Goal: Task Accomplishment & Management: Manage account settings

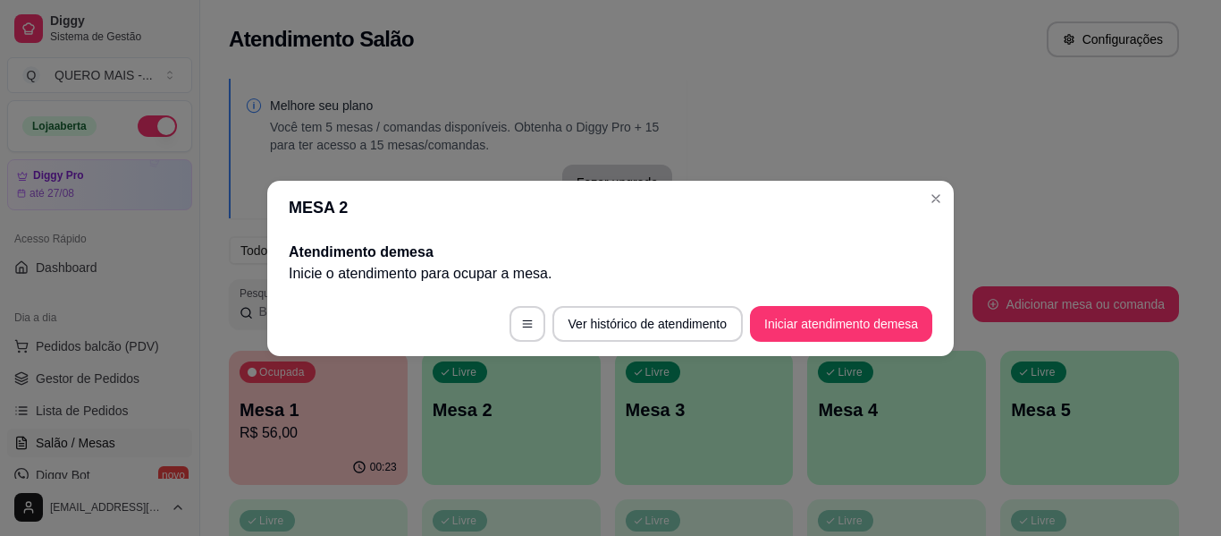
scroll to position [179, 0]
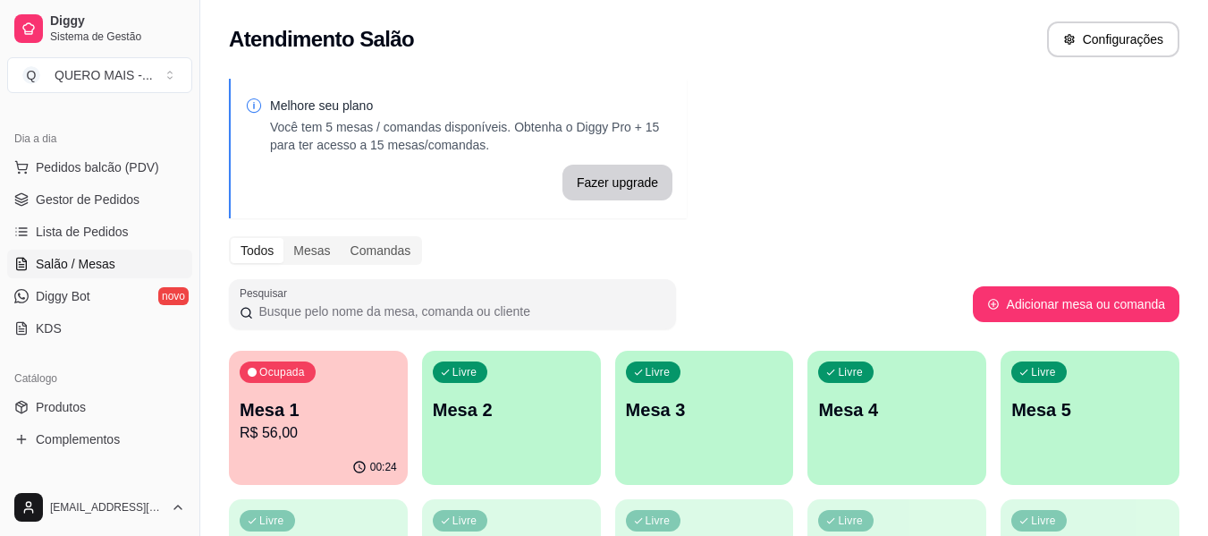
click at [279, 399] on p "Mesa 1" at bounding box center [318, 409] width 157 height 25
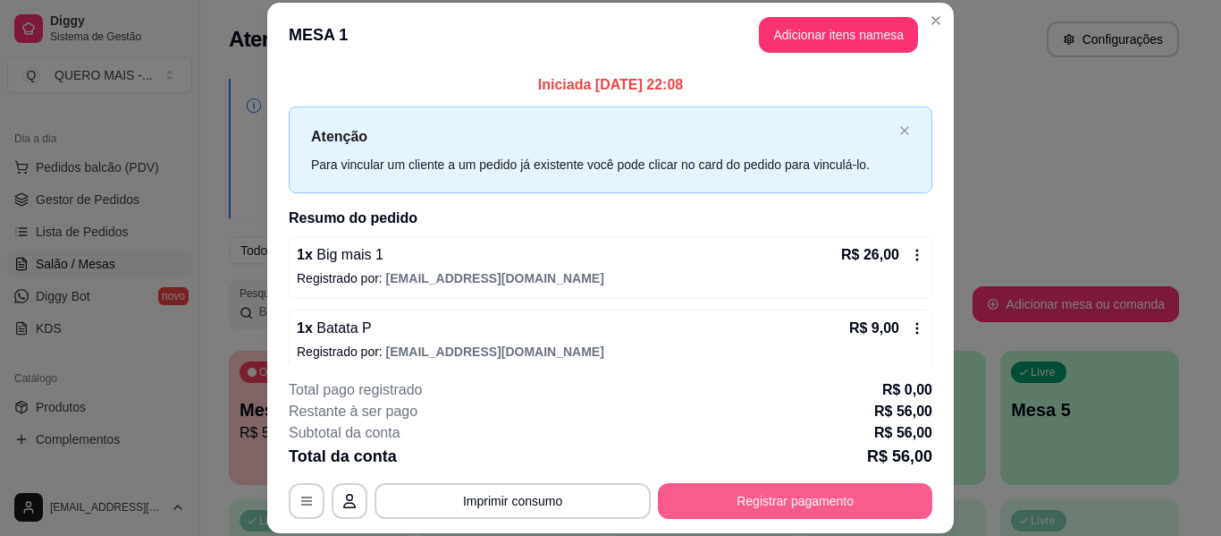
click at [793, 501] on button "Registrar pagamento" at bounding box center [795, 501] width 274 height 36
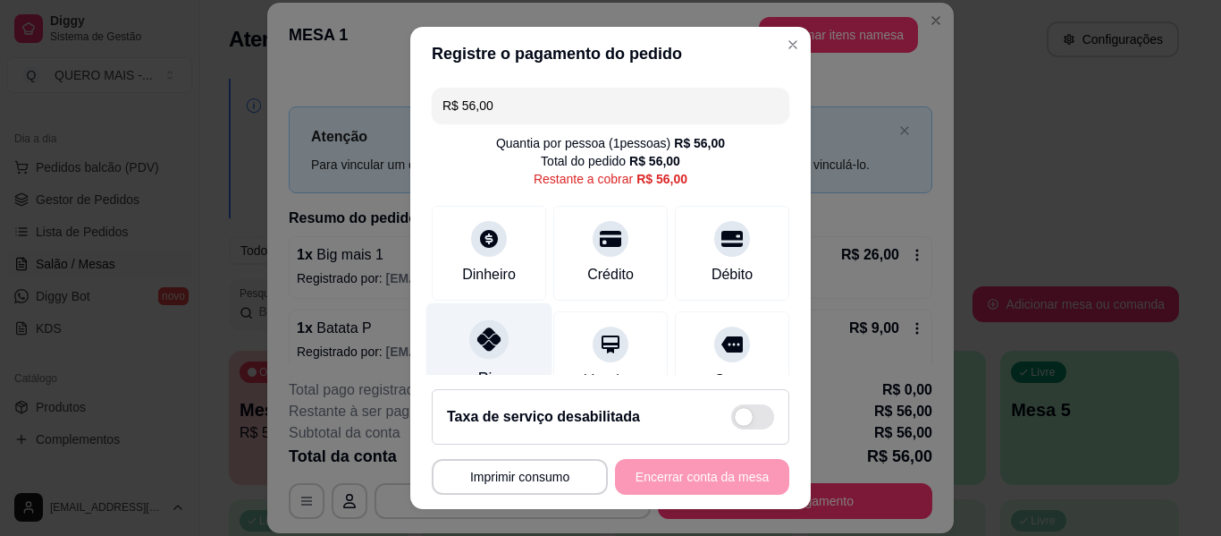
click at [479, 341] on icon at bounding box center [488, 338] width 23 height 23
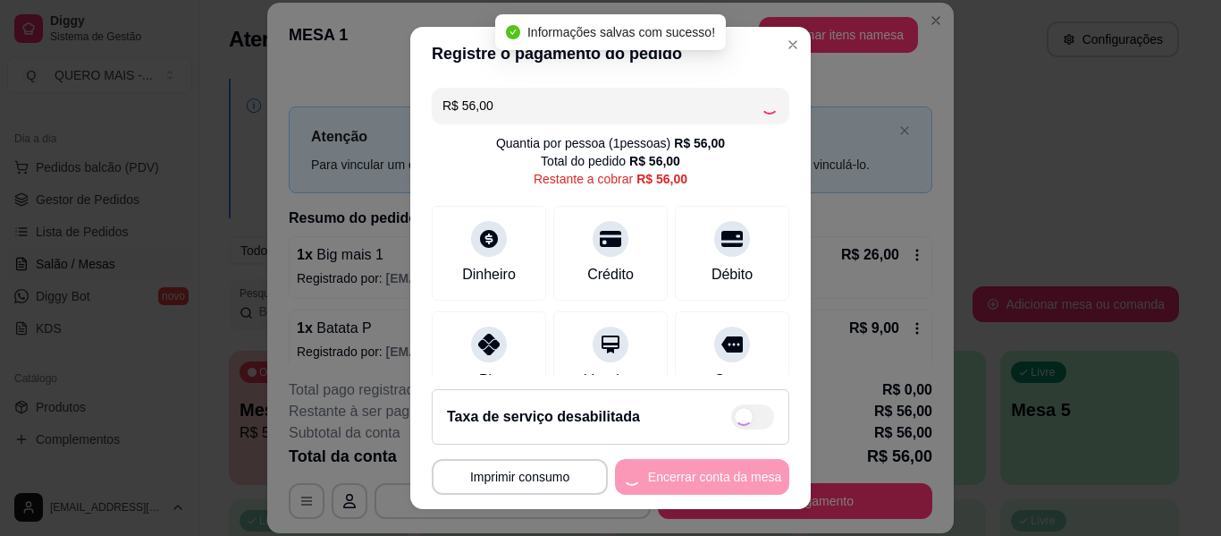
type input "R$ 0,00"
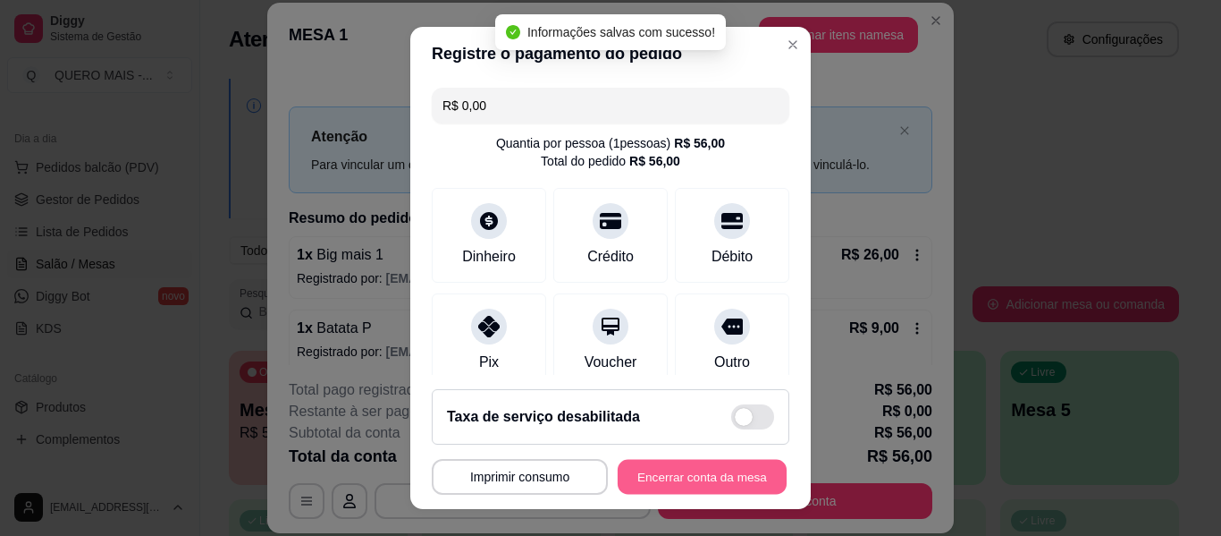
click at [697, 477] on button "Encerrar conta da mesa" at bounding box center [702, 477] width 169 height 35
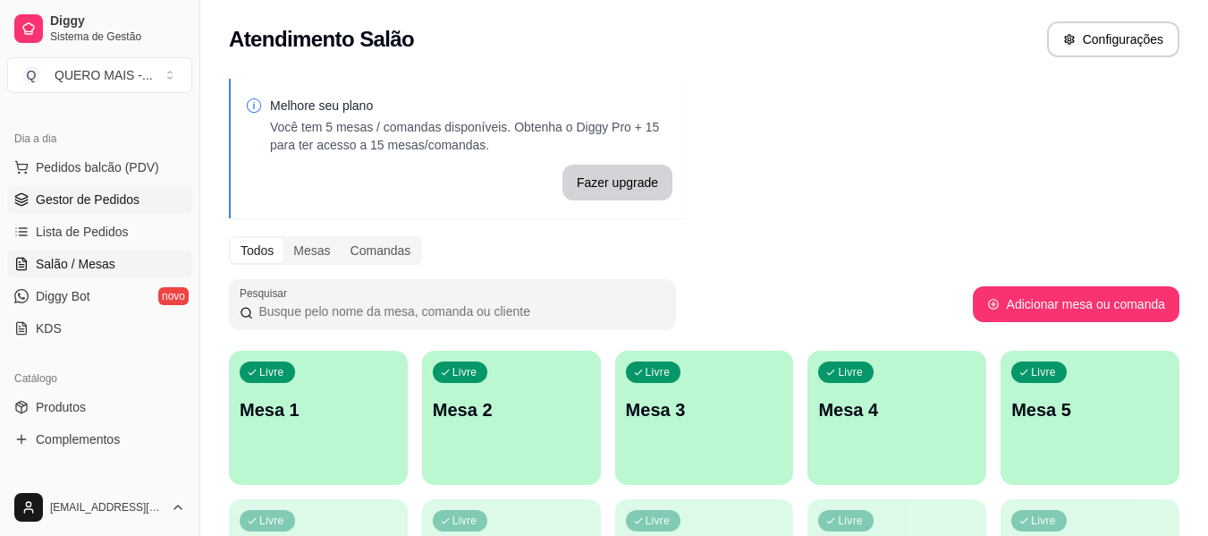
click at [97, 200] on span "Gestor de Pedidos" at bounding box center [88, 199] width 104 height 18
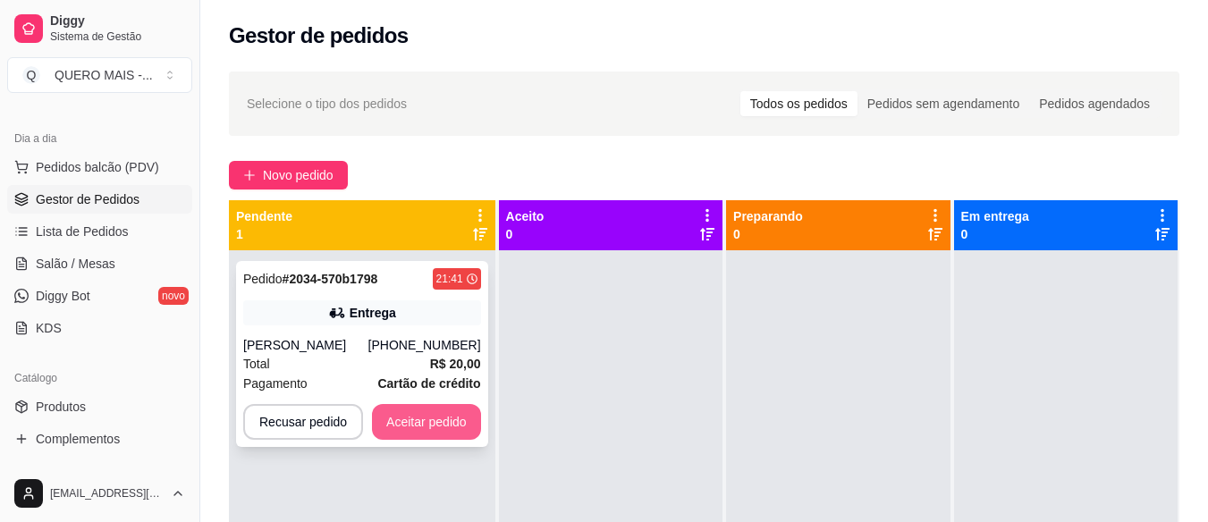
click at [383, 420] on button "Aceitar pedido" at bounding box center [426, 422] width 109 height 36
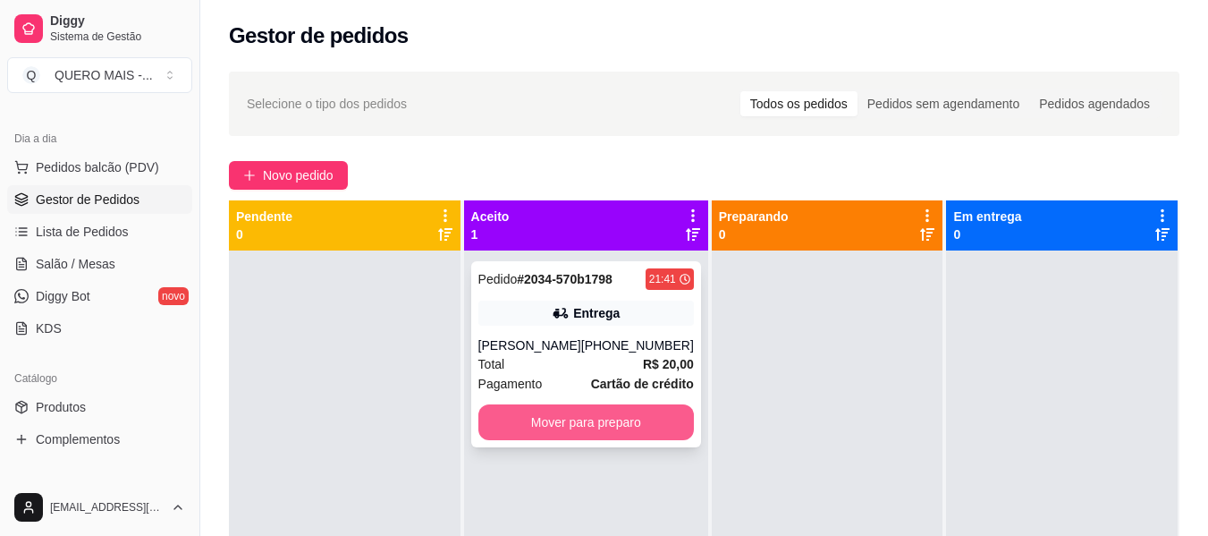
click at [654, 426] on button "Mover para preparo" at bounding box center [585, 422] width 215 height 36
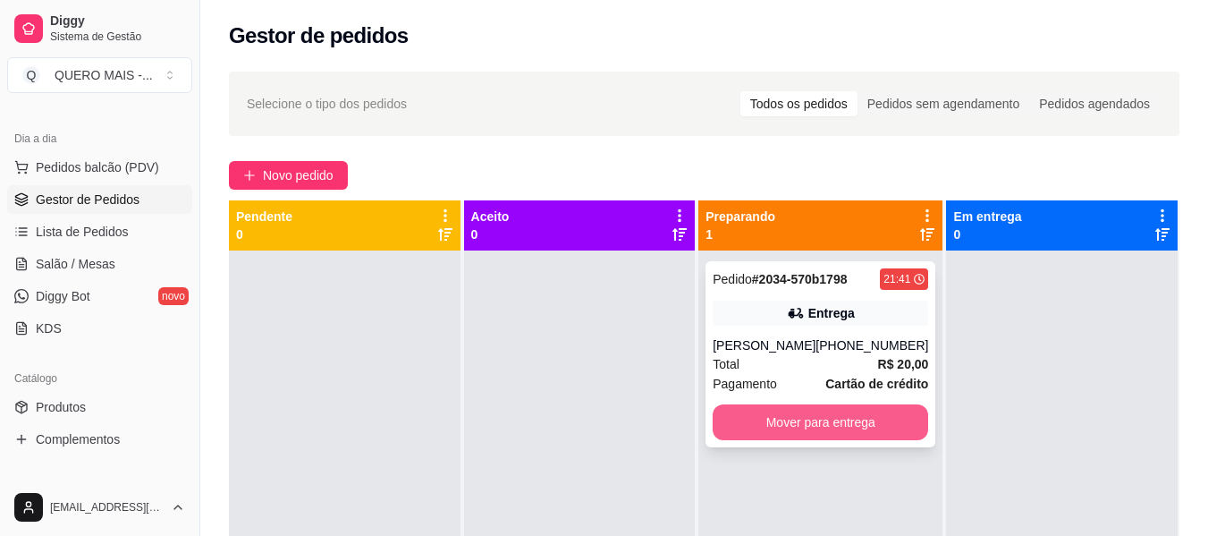
click at [800, 418] on button "Mover para entrega" at bounding box center [820, 422] width 215 height 36
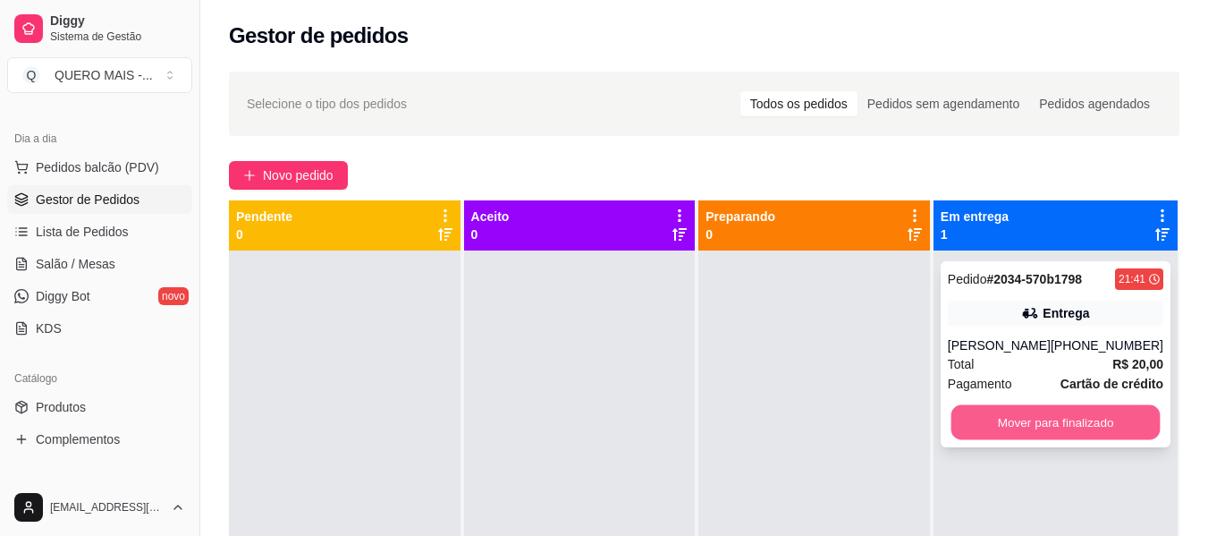
click at [979, 420] on button "Mover para finalizado" at bounding box center [1054, 422] width 209 height 35
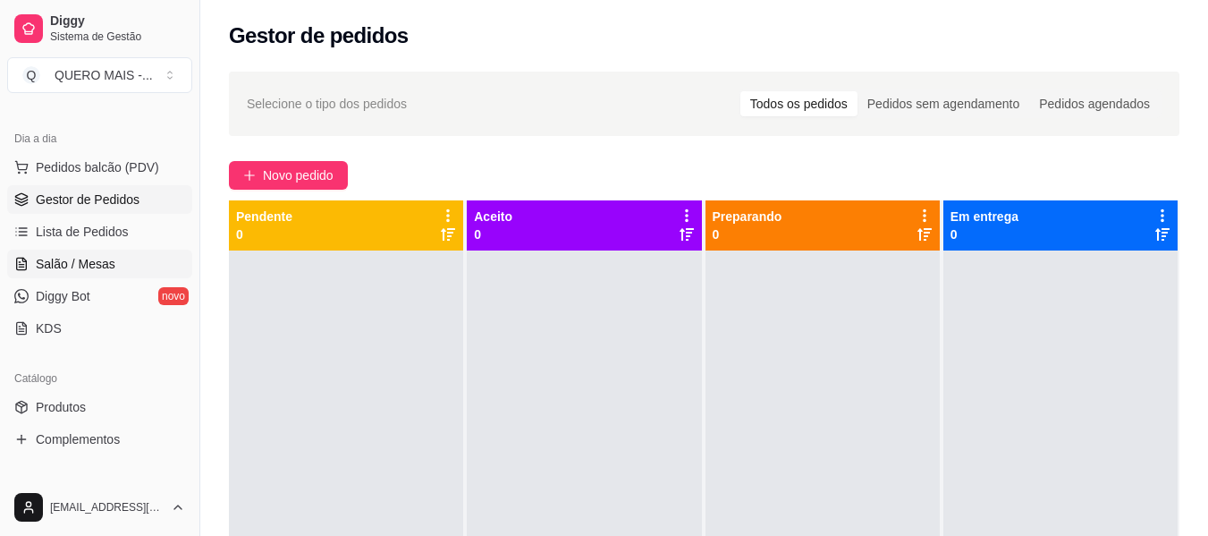
click at [55, 266] on span "Salão / Mesas" at bounding box center [76, 264] width 80 height 18
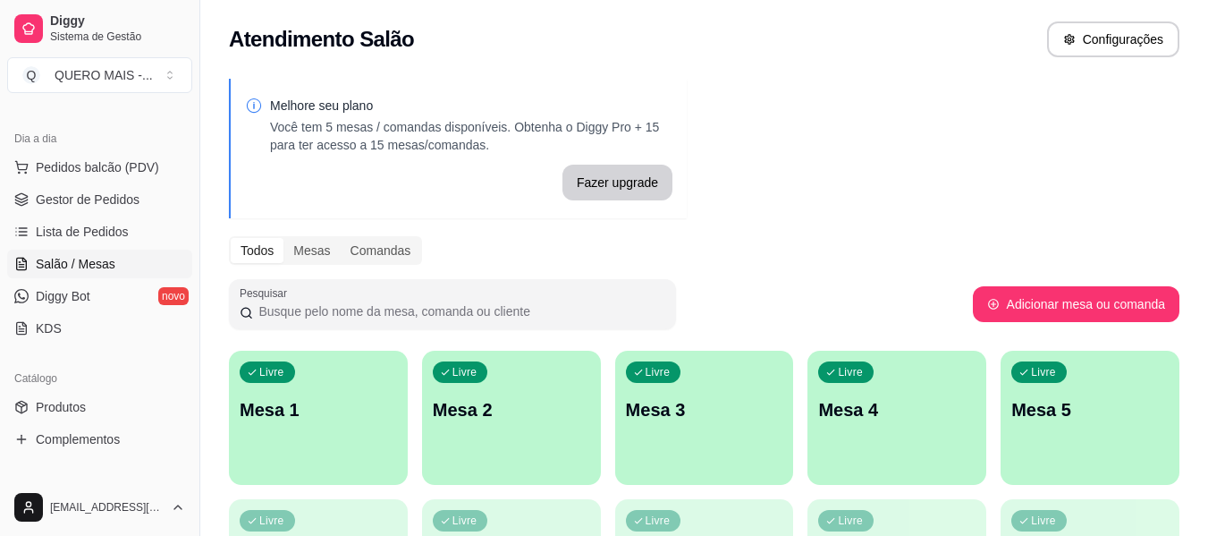
click at [291, 443] on div "Livre Mesa 1" at bounding box center [318, 406] width 179 height 113
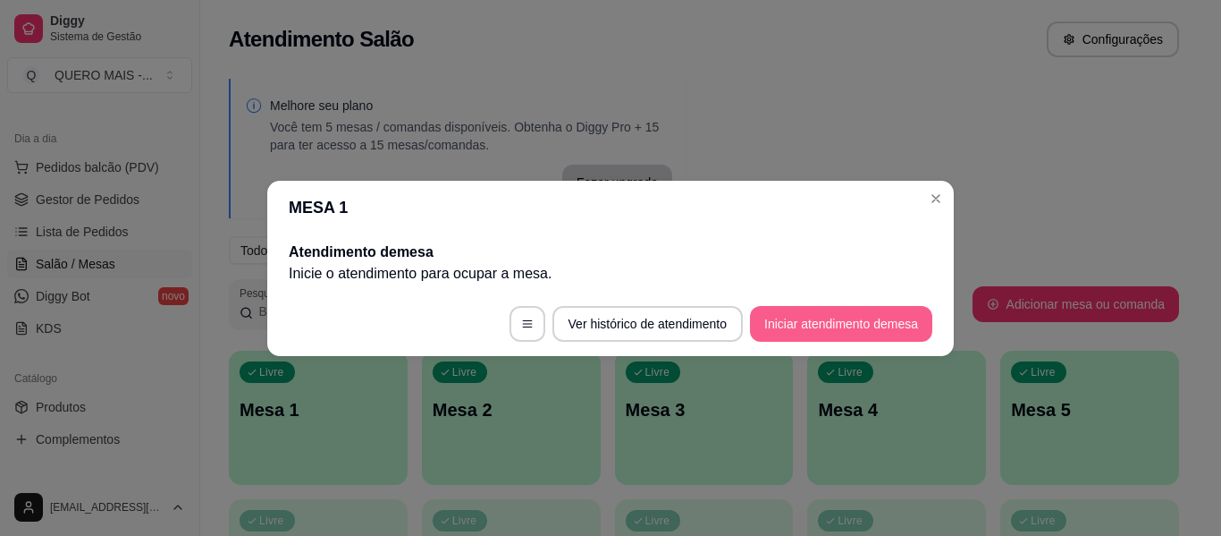
click at [789, 320] on button "Iniciar atendimento de mesa" at bounding box center [841, 324] width 182 height 36
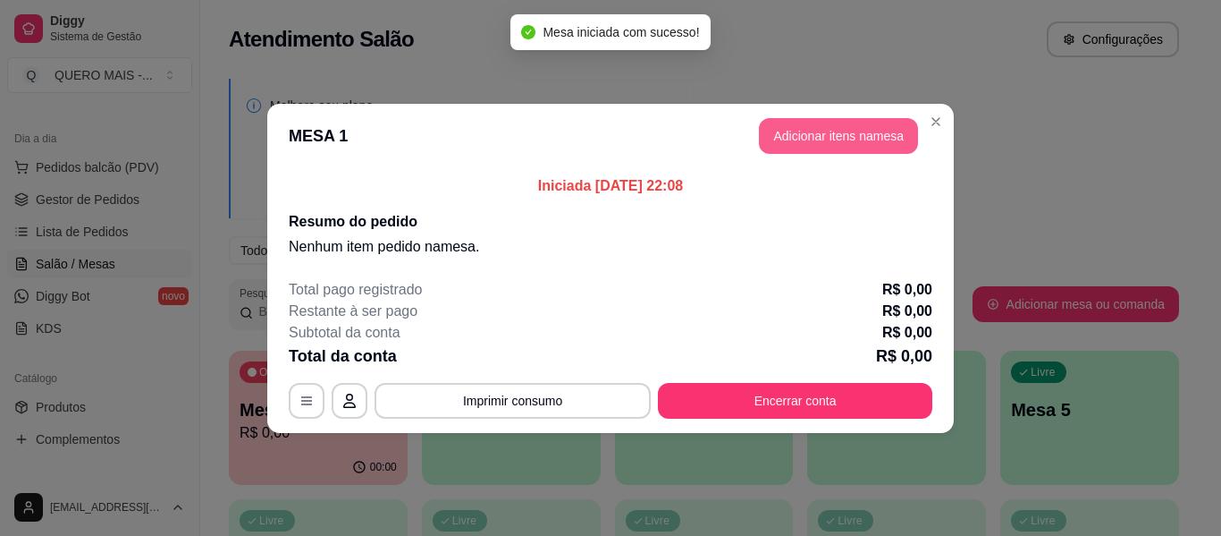
click at [879, 137] on button "Adicionar itens na mesa" at bounding box center [838, 136] width 159 height 36
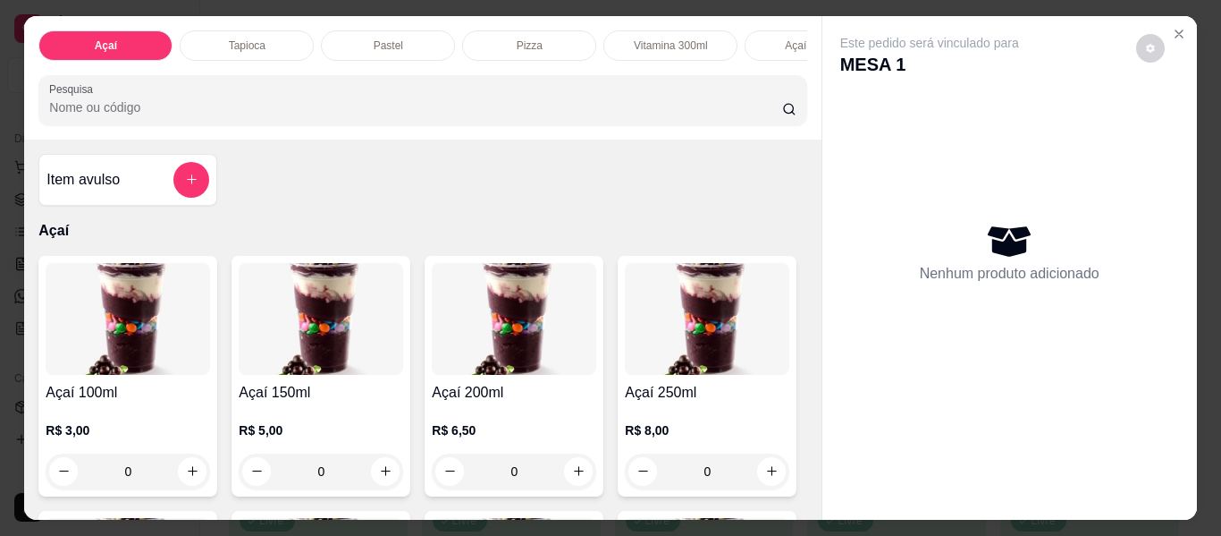
scroll to position [0, 405]
click at [428, 35] on div "Açaí batido" at bounding box center [407, 45] width 134 height 30
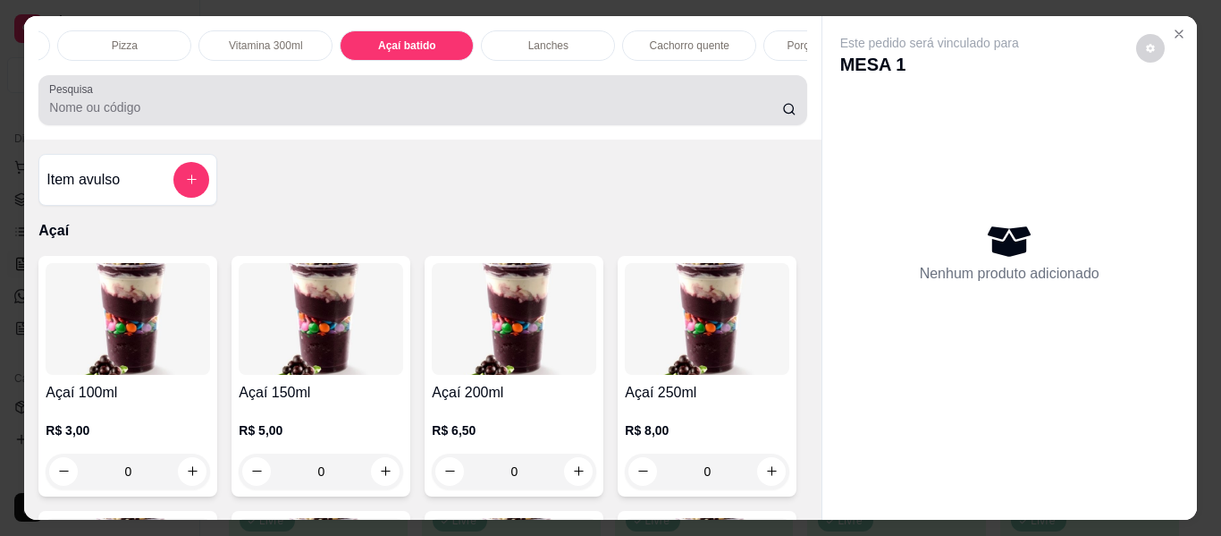
scroll to position [48, 0]
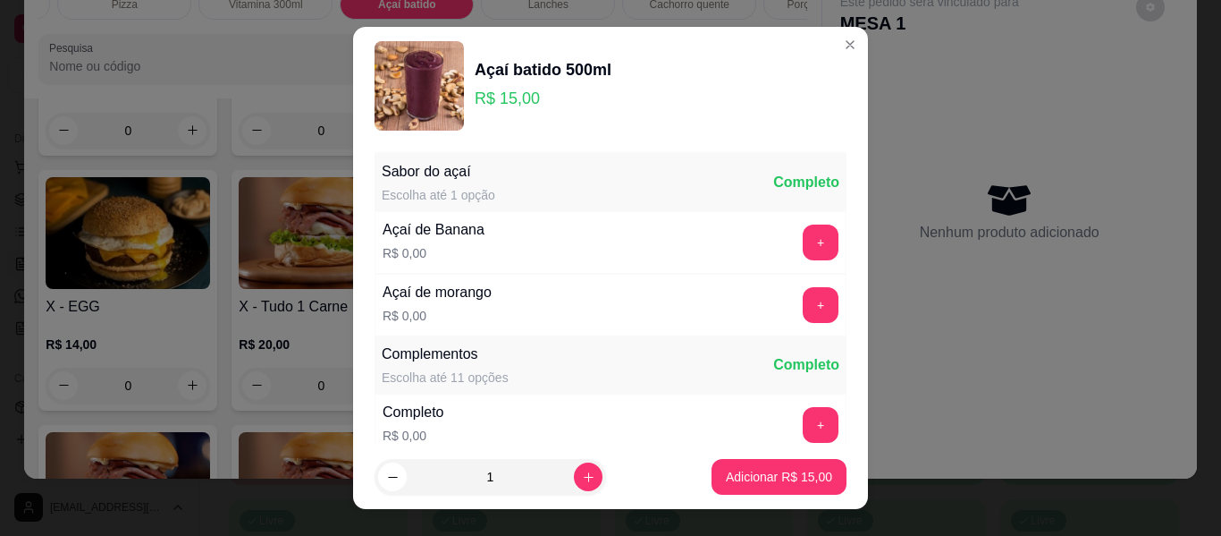
click at [803, 298] on button "+" at bounding box center [821, 305] width 36 height 36
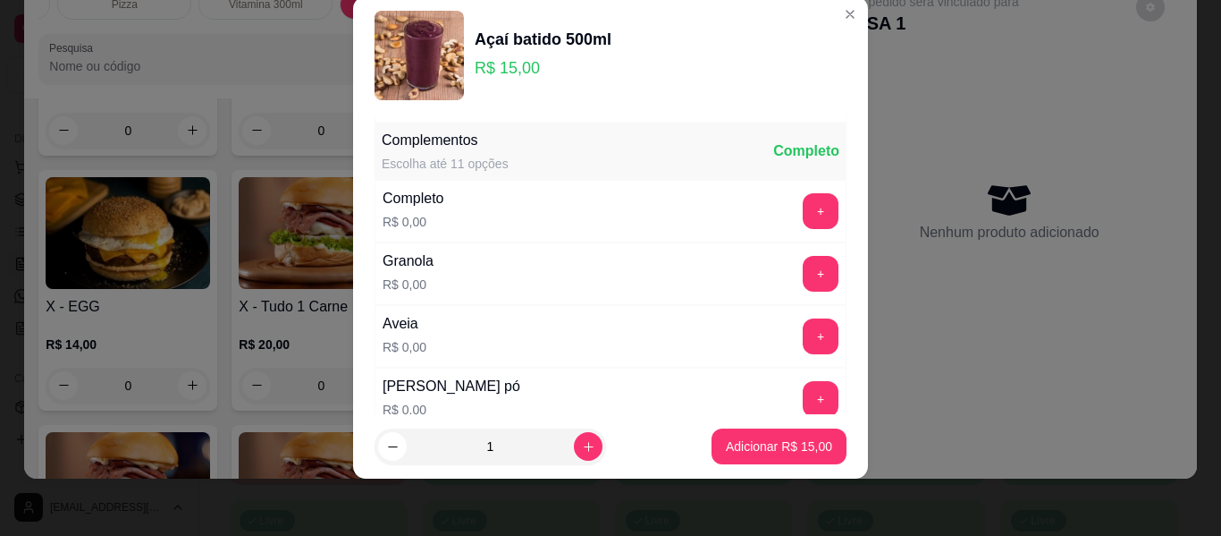
scroll to position [191, 0]
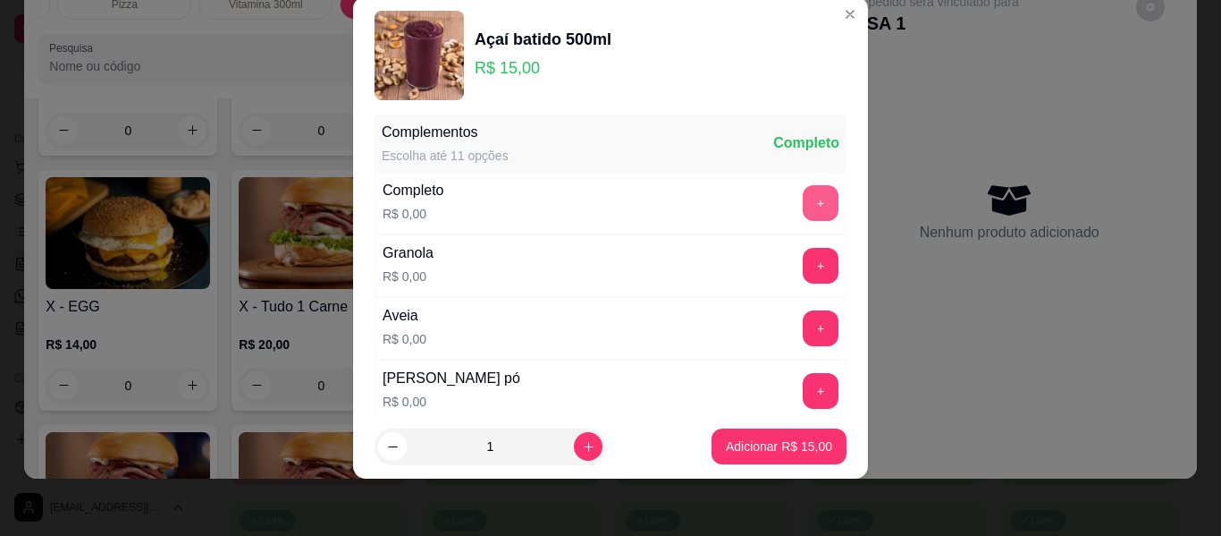
click at [803, 215] on button "+" at bounding box center [821, 203] width 36 height 36
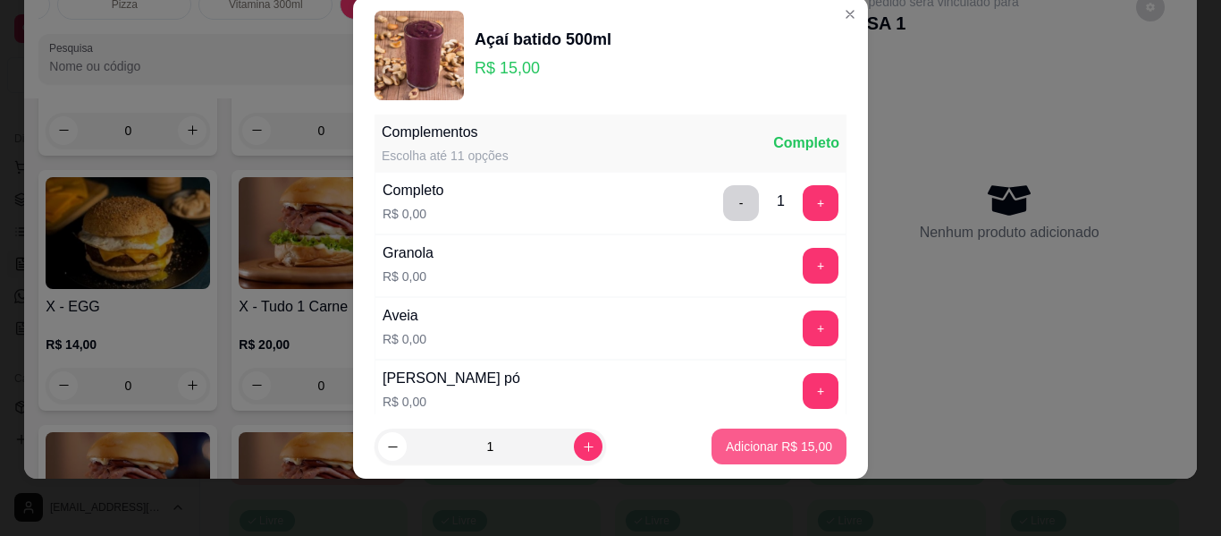
click at [762, 435] on button "Adicionar R$ 15,00" at bounding box center [779, 446] width 135 height 36
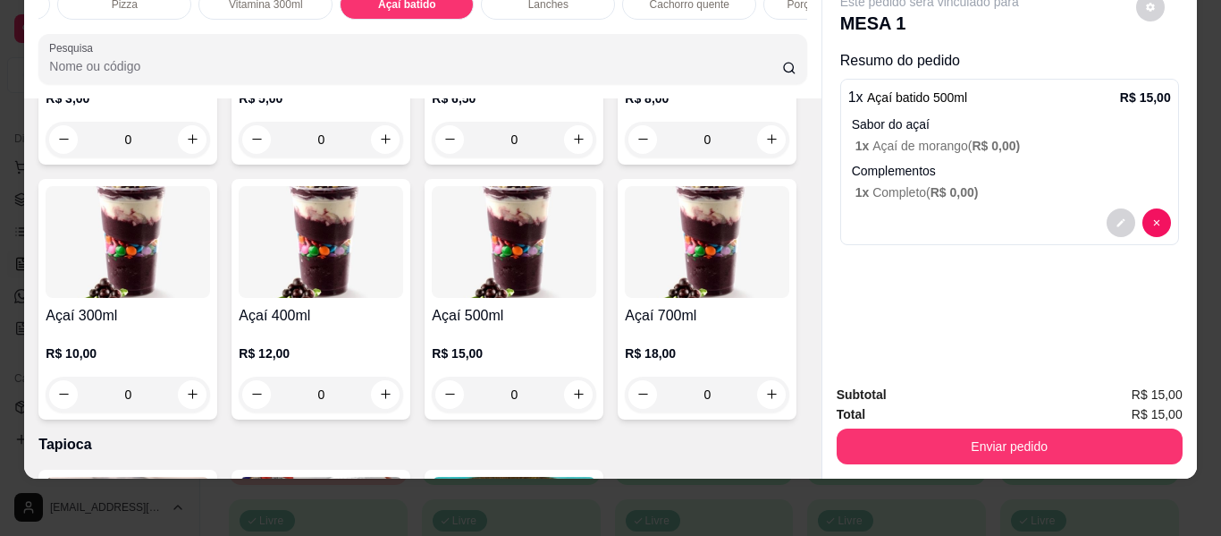
scroll to position [284, 0]
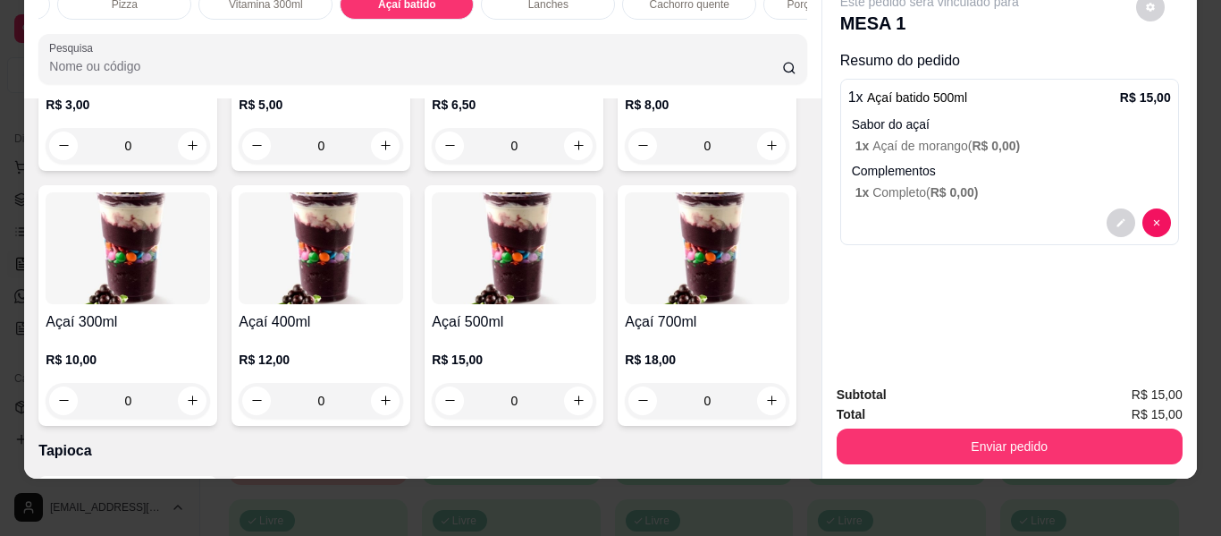
click at [403, 401] on div "0" at bounding box center [321, 401] width 165 height 36
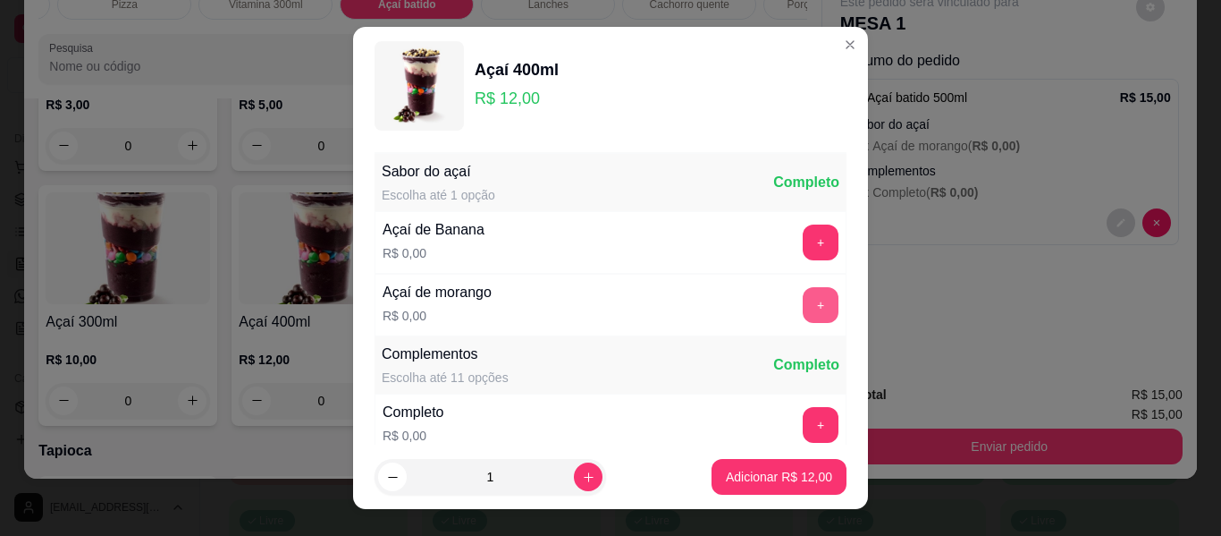
click at [803, 309] on button "+" at bounding box center [821, 305] width 36 height 36
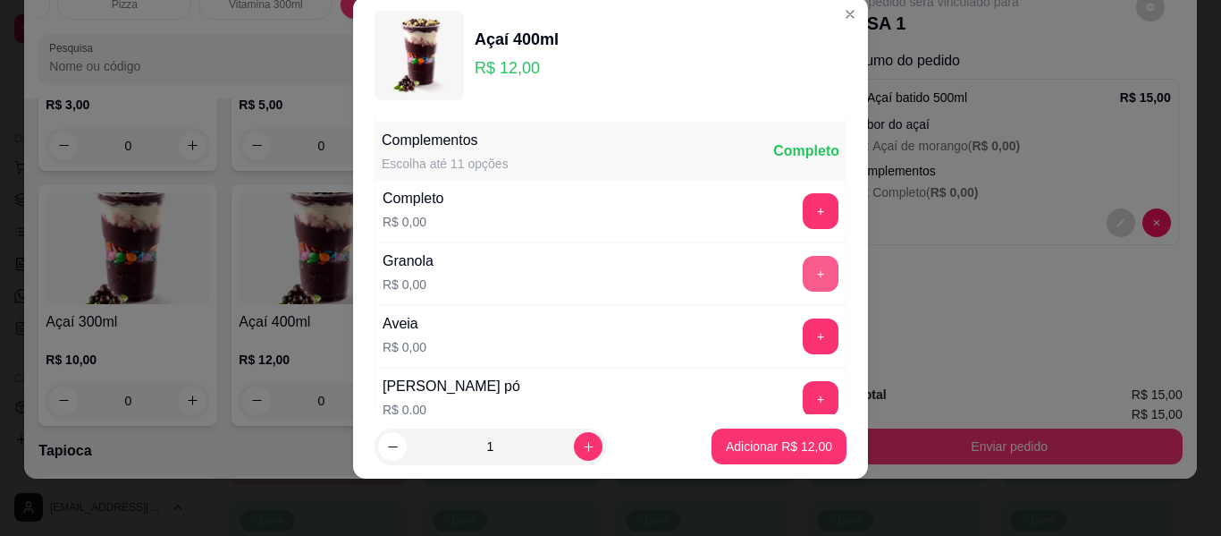
scroll to position [191, 0]
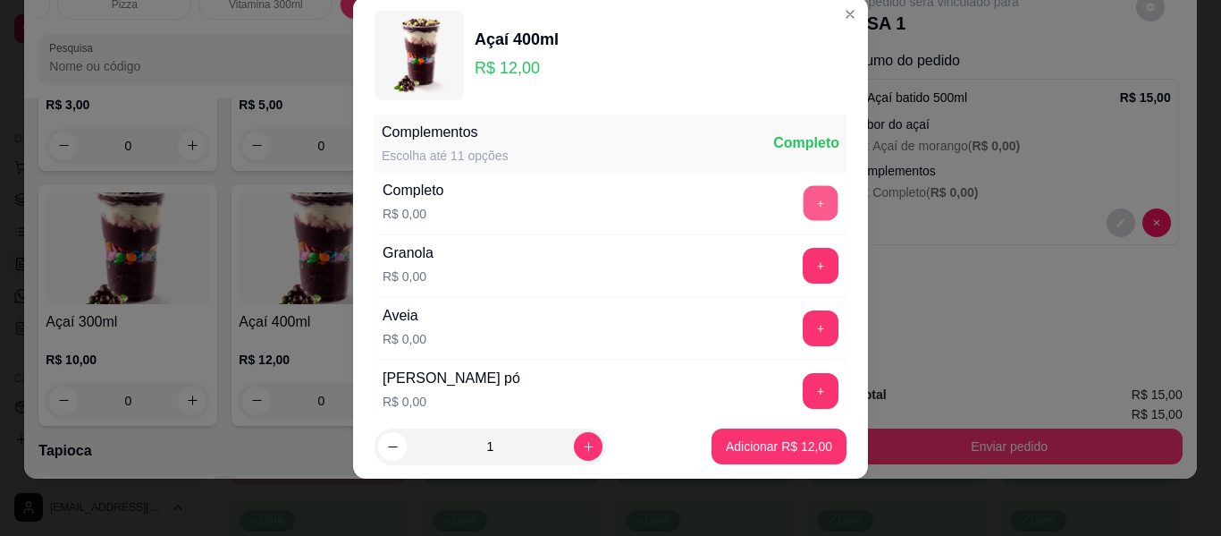
click at [804, 207] on button "+" at bounding box center [821, 203] width 35 height 35
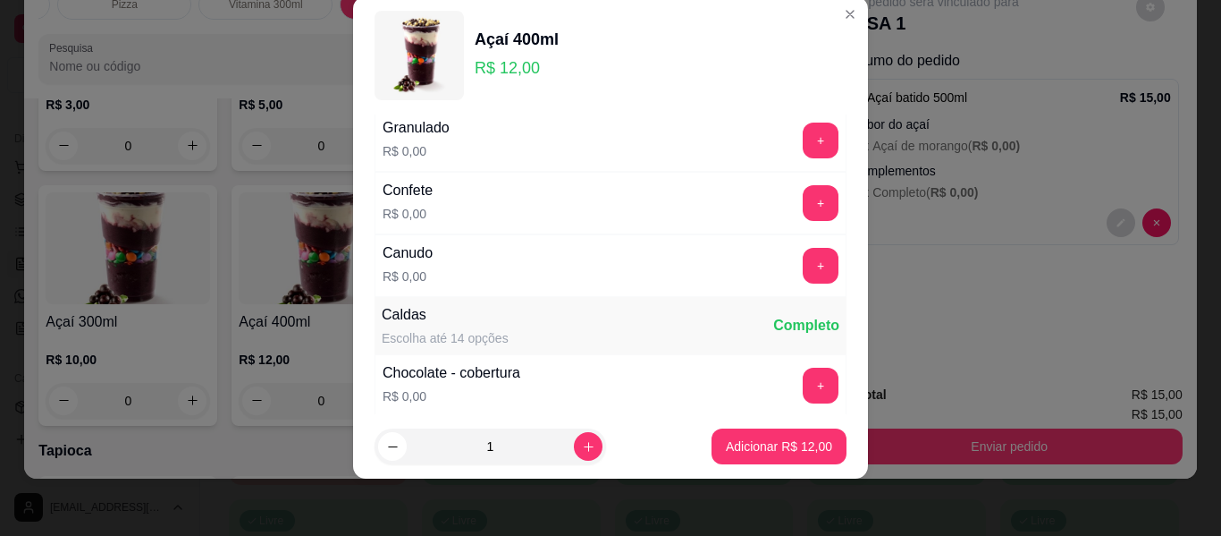
scroll to position [1387, 0]
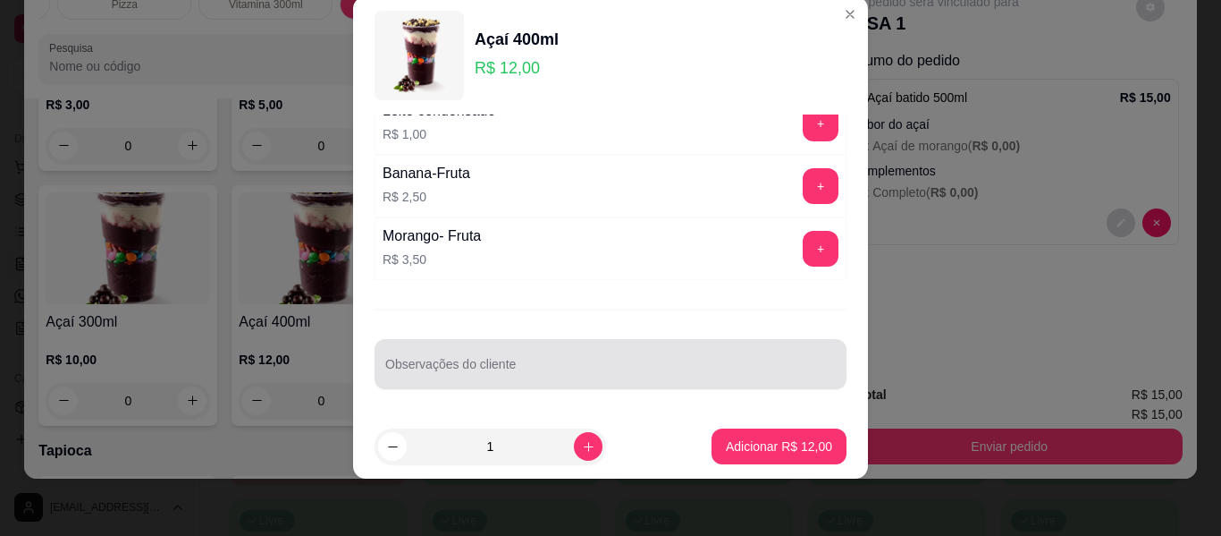
click at [656, 360] on div at bounding box center [610, 364] width 451 height 36
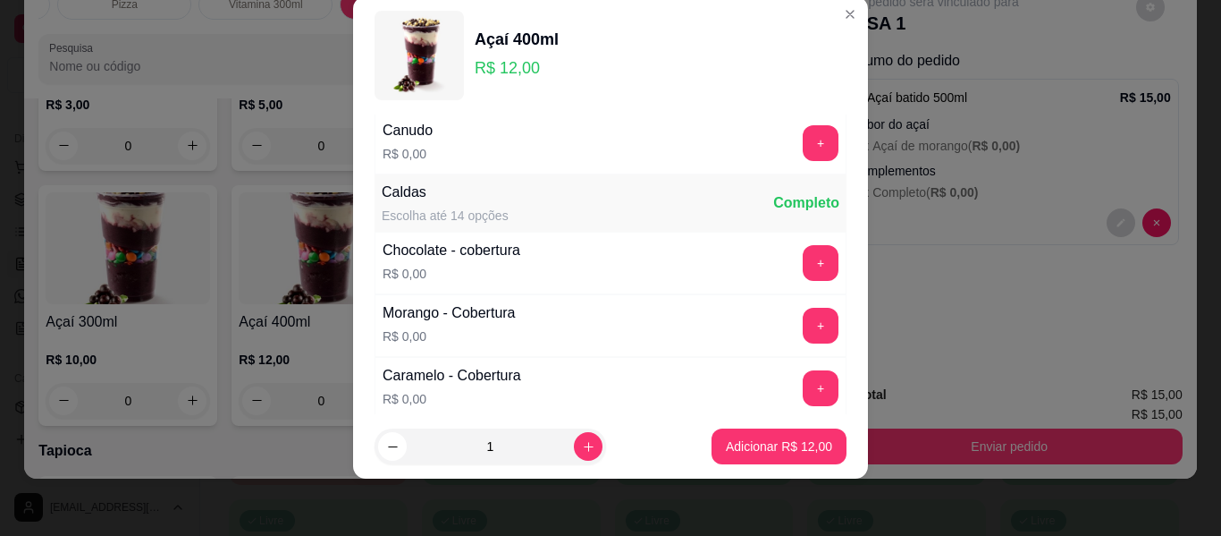
scroll to position [1029, 0]
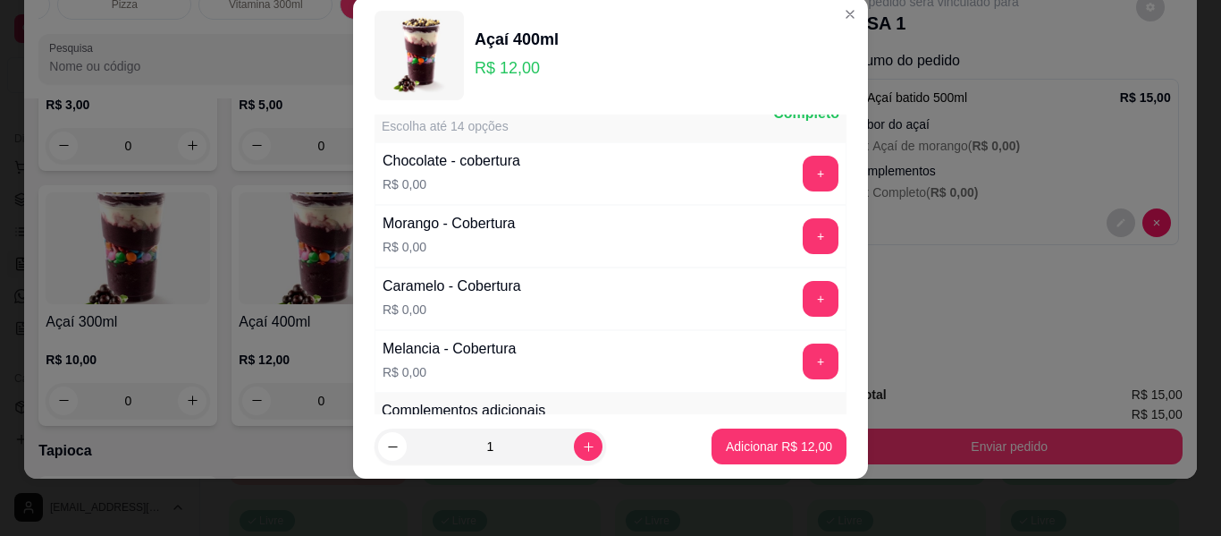
type input "sem granola"
click at [804, 168] on button "+" at bounding box center [821, 173] width 35 height 35
click at [748, 444] on p "Adicionar R$ 12,00" at bounding box center [779, 446] width 106 height 18
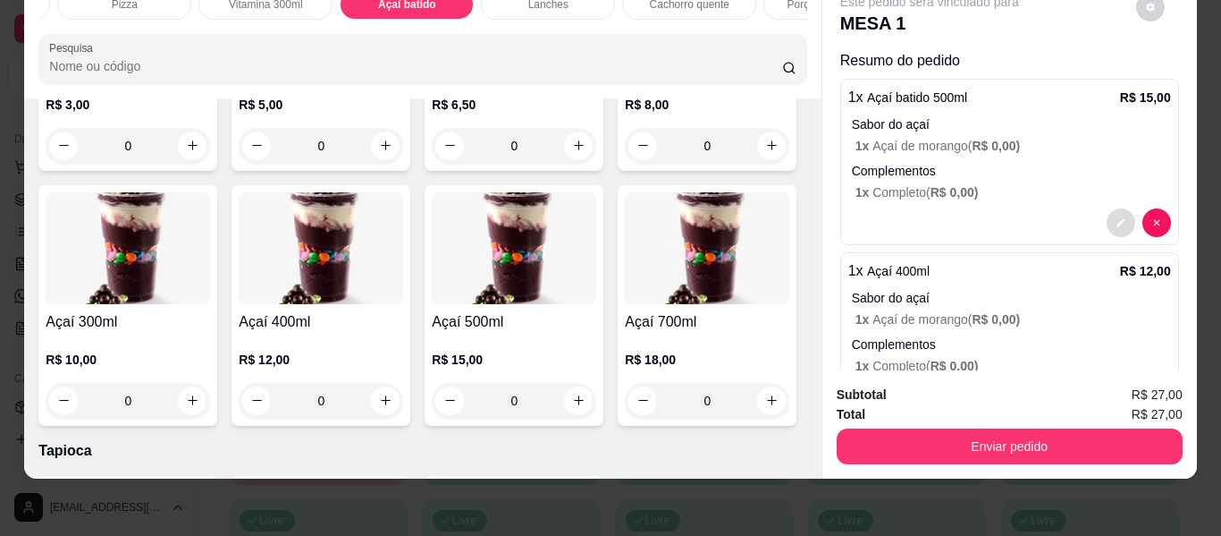
click at [1116, 217] on icon "decrease-product-quantity" at bounding box center [1121, 222] width 11 height 11
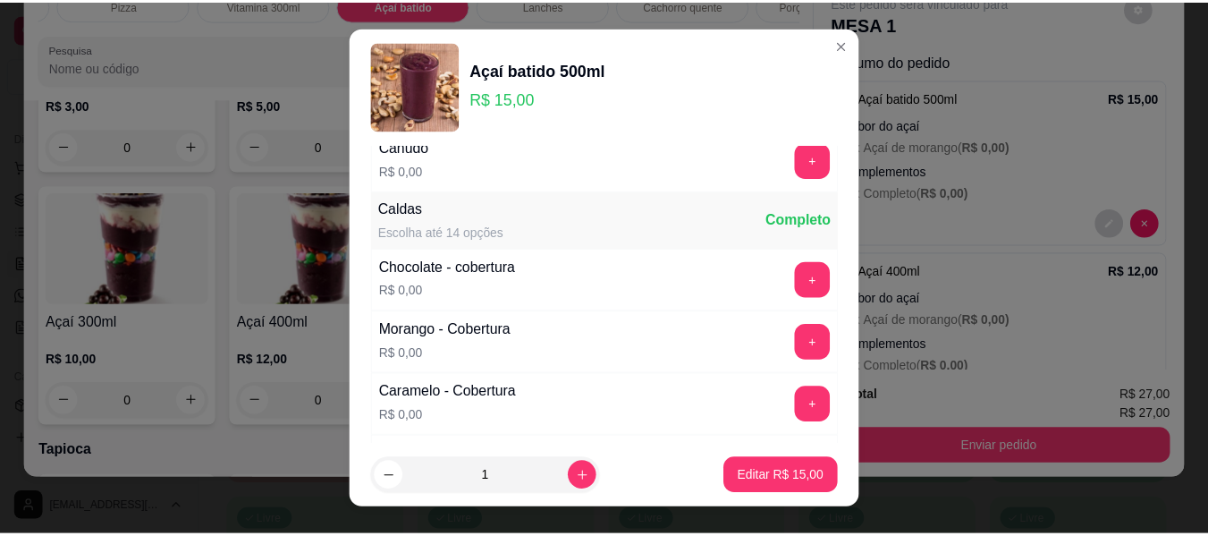
scroll to position [984, 0]
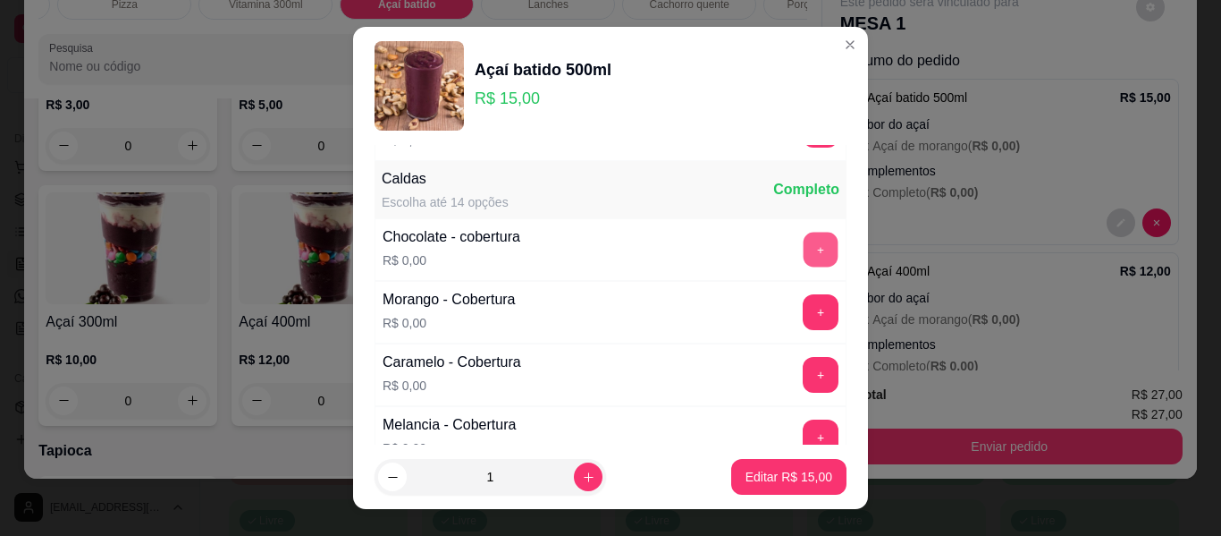
click at [804, 243] on button "+" at bounding box center [821, 249] width 35 height 35
click at [756, 475] on p "Editar R$ 15,00" at bounding box center [789, 476] width 84 height 17
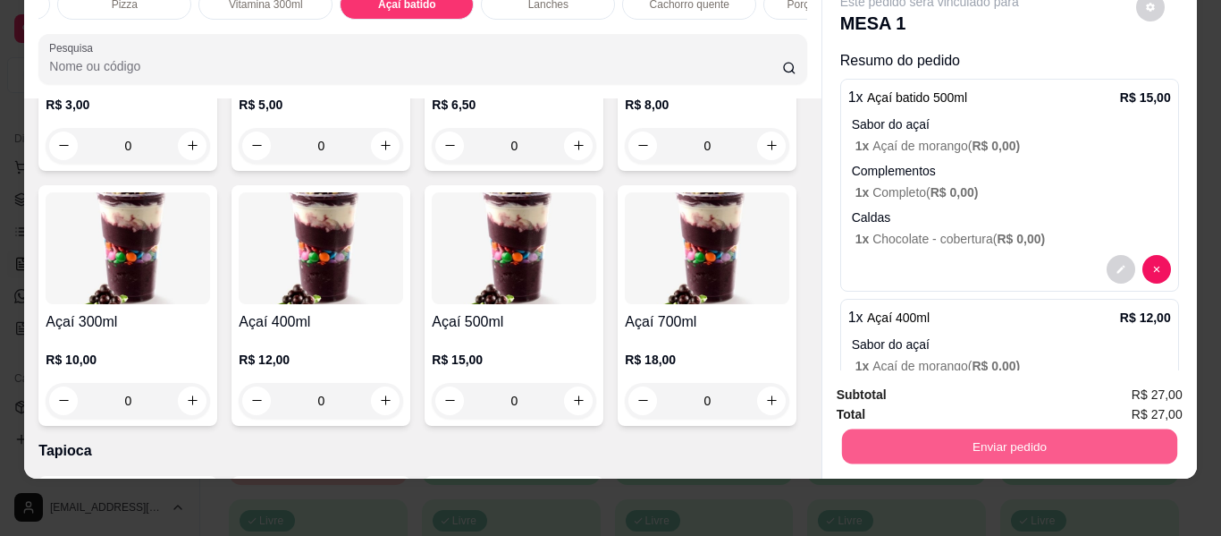
click at [973, 429] on button "Enviar pedido" at bounding box center [1008, 446] width 335 height 35
click at [933, 389] on button "Não registrar e enviar pedido" at bounding box center [950, 388] width 181 height 33
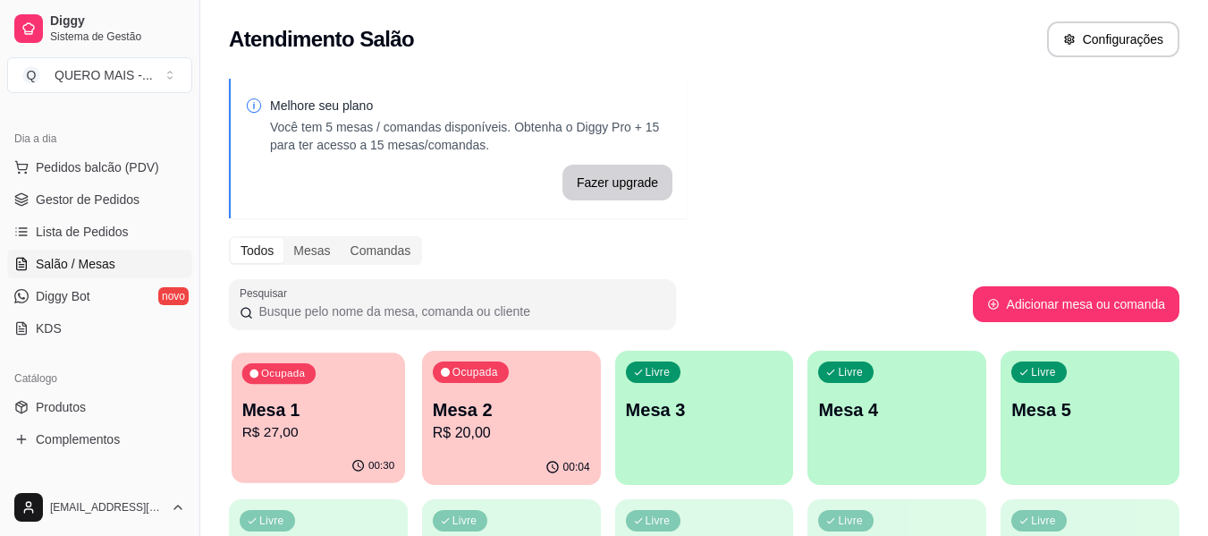
click at [350, 442] on div "Ocupada Mesa 1 R$ 27,00" at bounding box center [318, 400] width 173 height 97
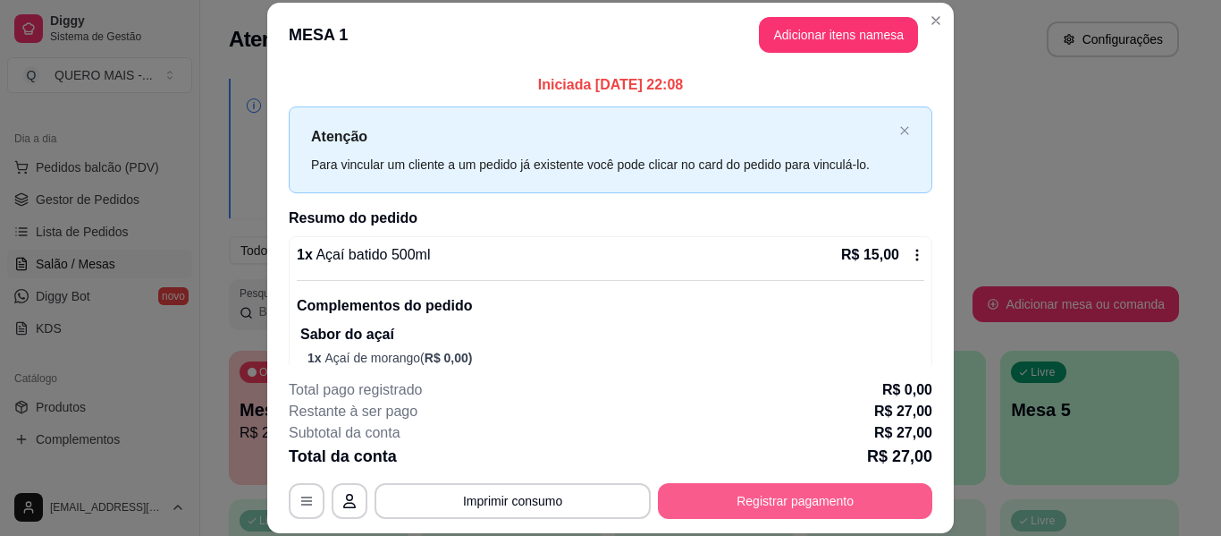
click at [770, 500] on button "Registrar pagamento" at bounding box center [795, 501] width 274 height 36
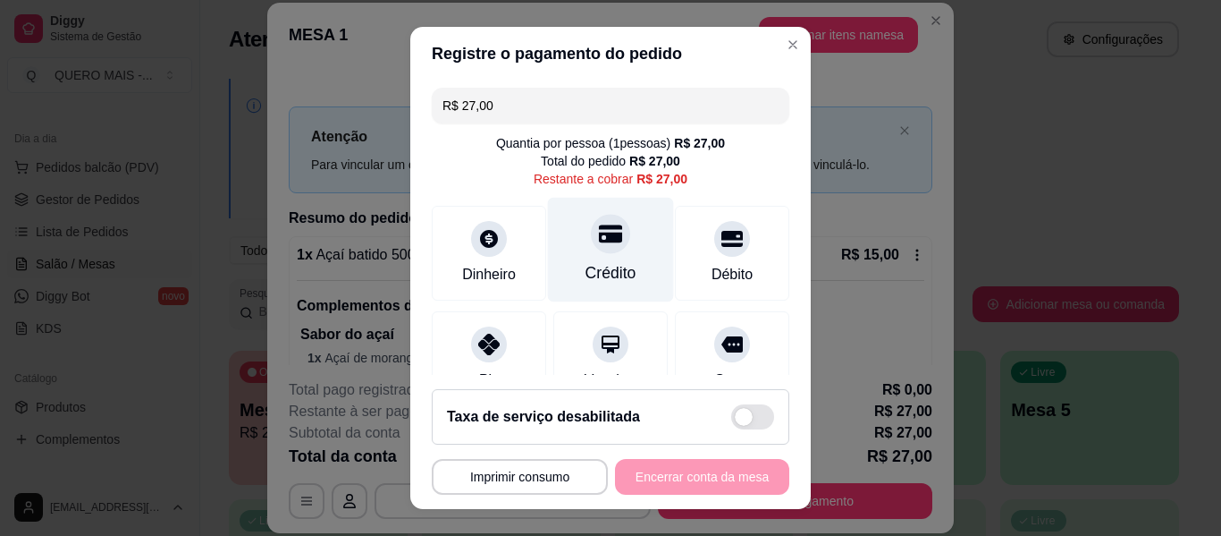
click at [565, 235] on div "Crédito" at bounding box center [611, 250] width 126 height 105
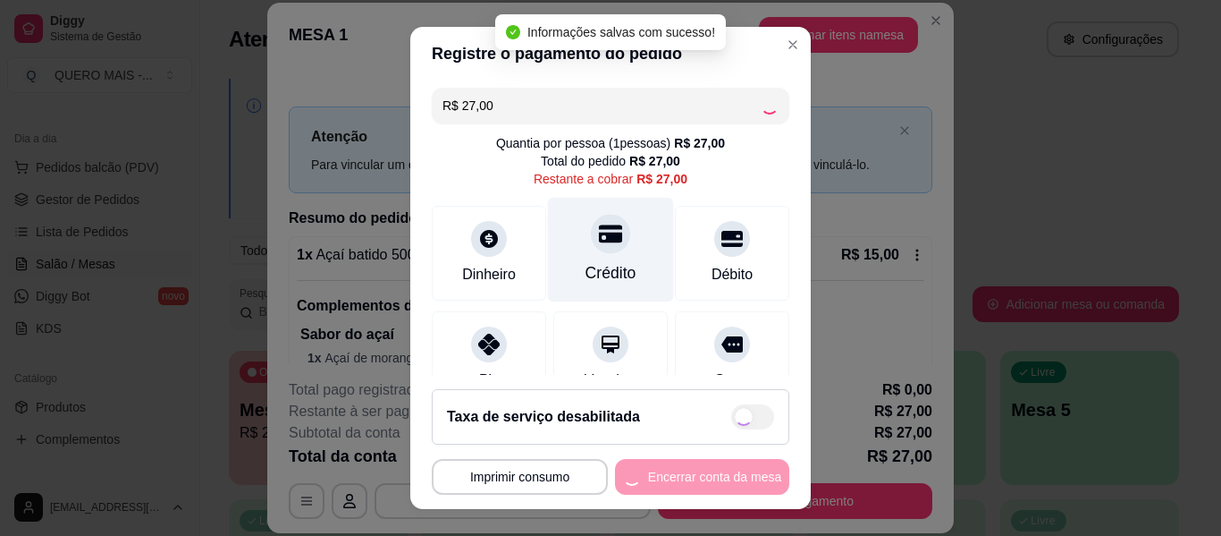
type input "R$ 0,00"
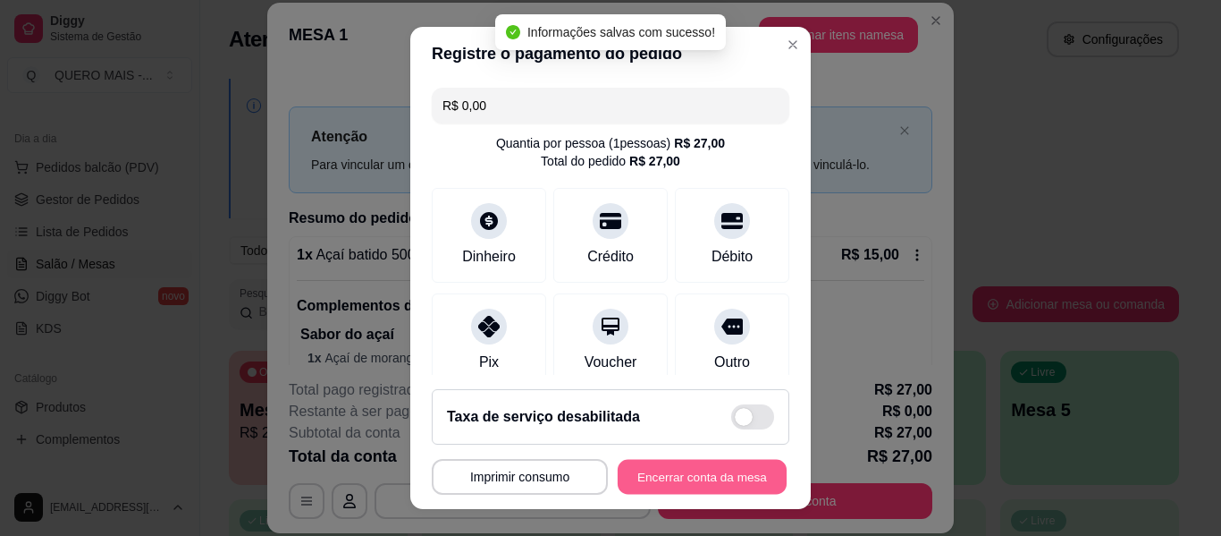
click at [656, 471] on button "Encerrar conta da mesa" at bounding box center [702, 477] width 169 height 35
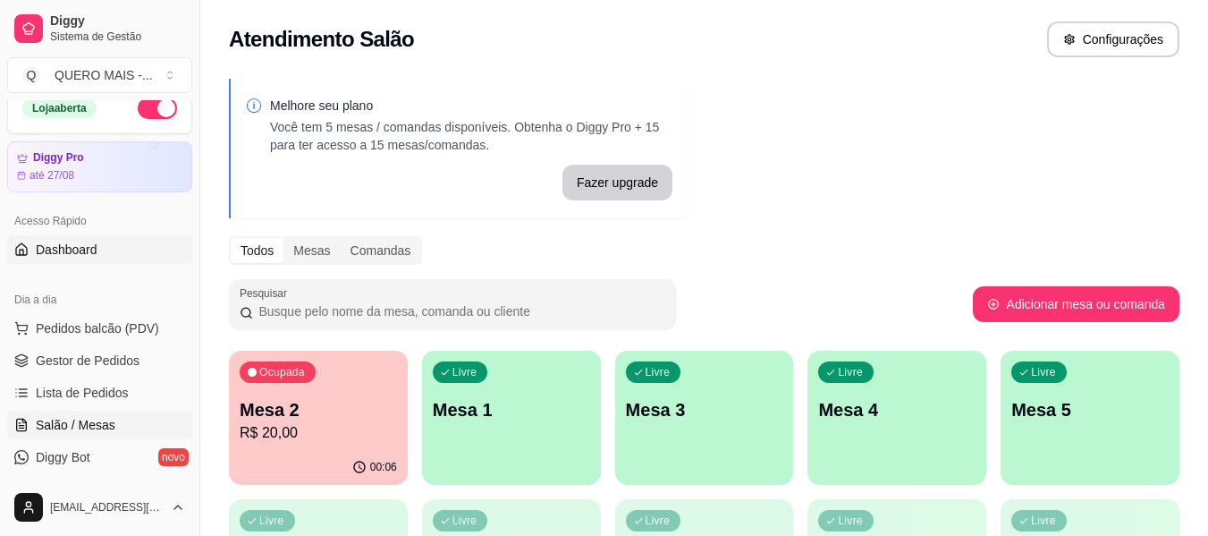
scroll to position [0, 0]
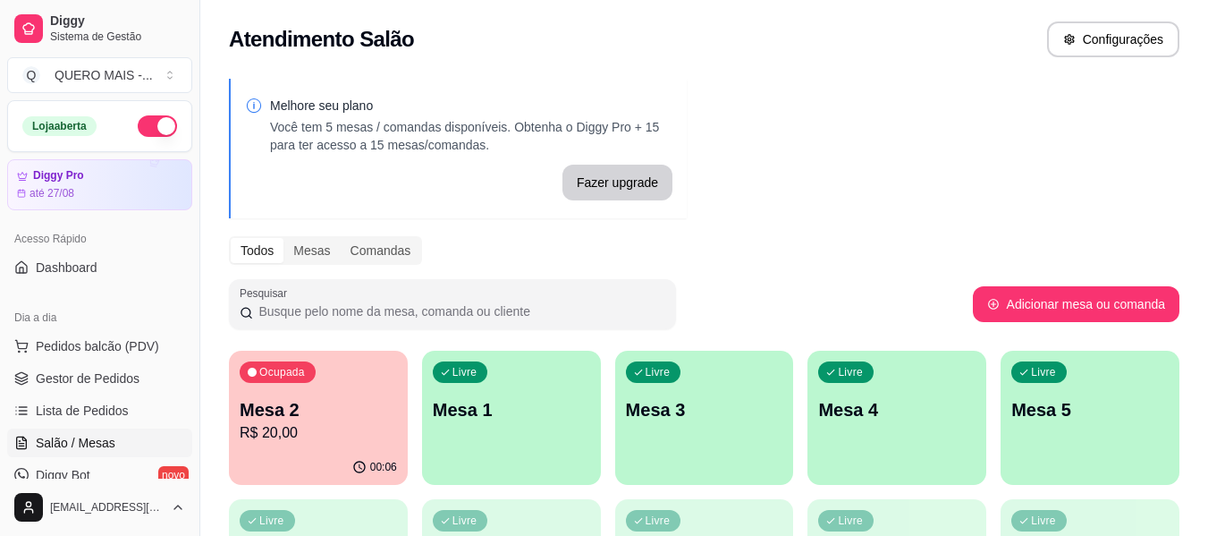
click at [155, 131] on button "button" at bounding box center [157, 125] width 39 height 21
click at [305, 436] on p "R$ 20,00" at bounding box center [318, 432] width 157 height 21
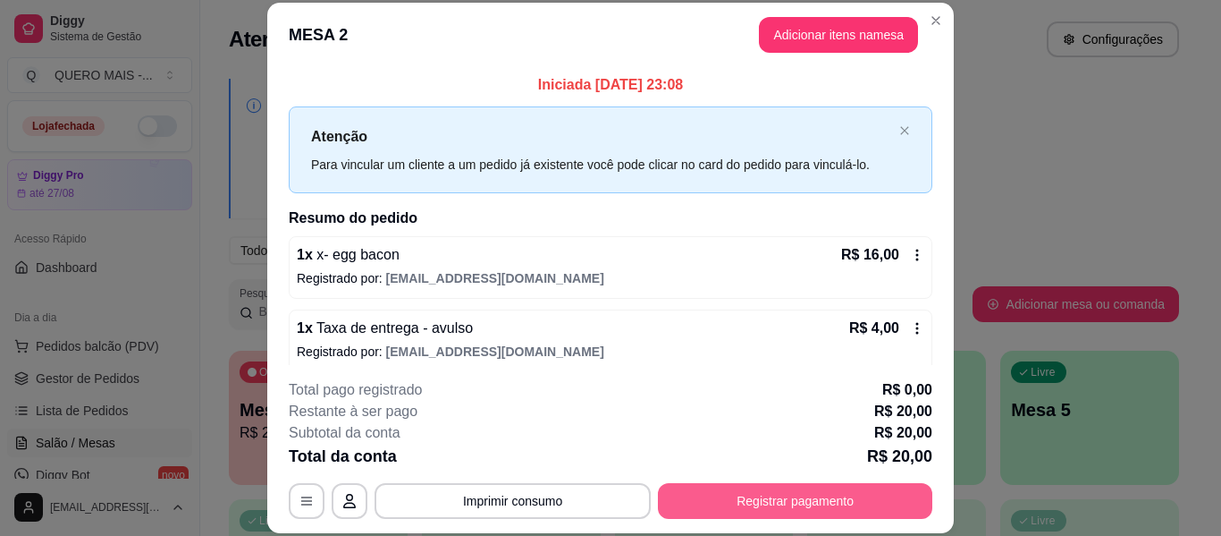
click at [783, 505] on button "Registrar pagamento" at bounding box center [795, 501] width 274 height 36
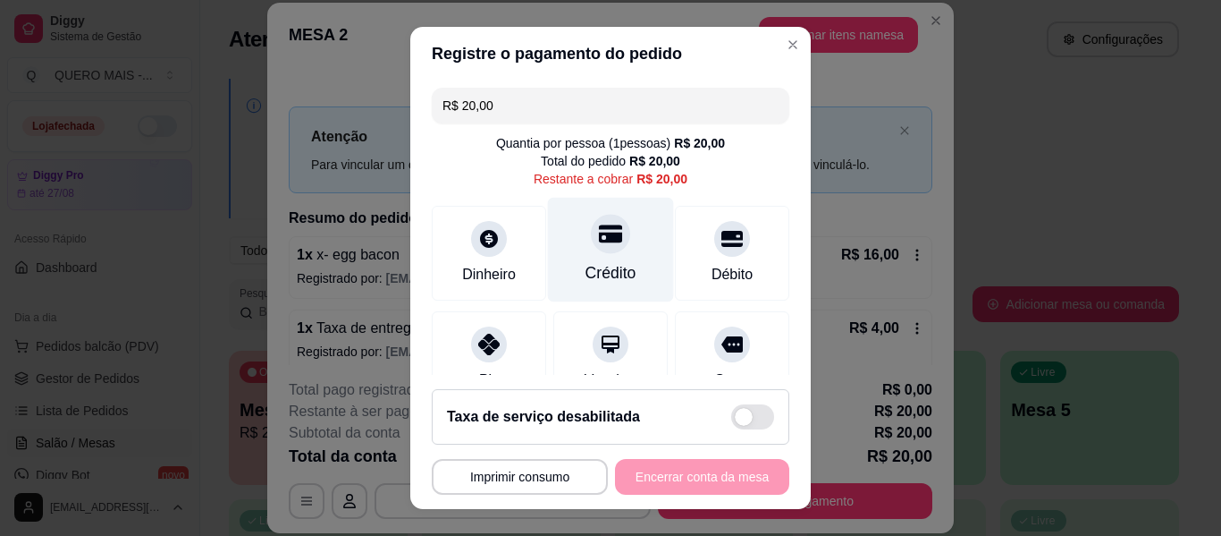
click at [599, 247] on div at bounding box center [610, 233] width 39 height 39
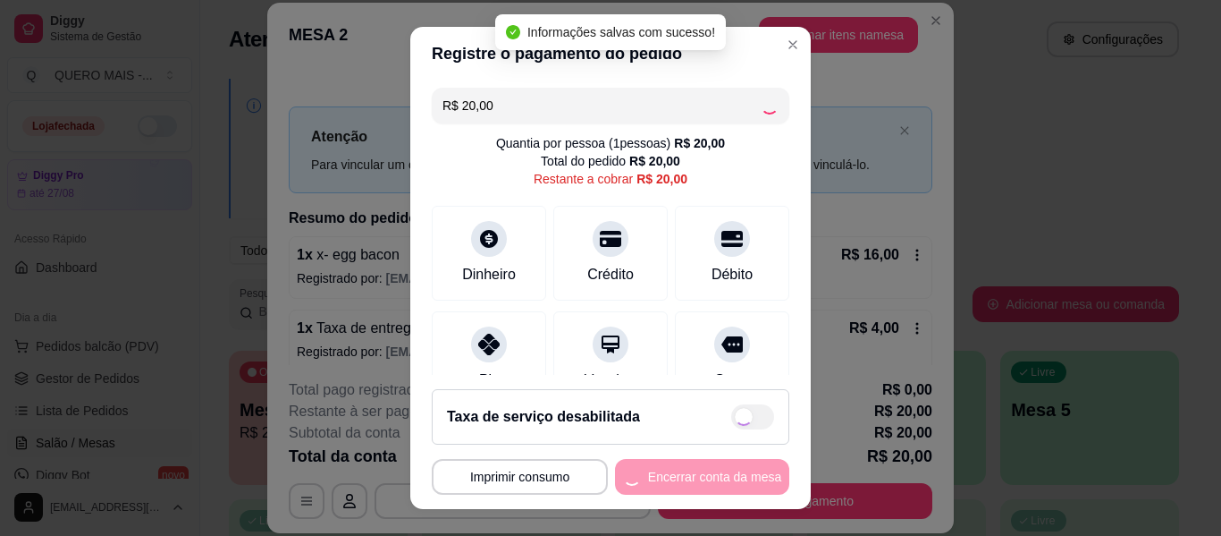
type input "R$ 0,00"
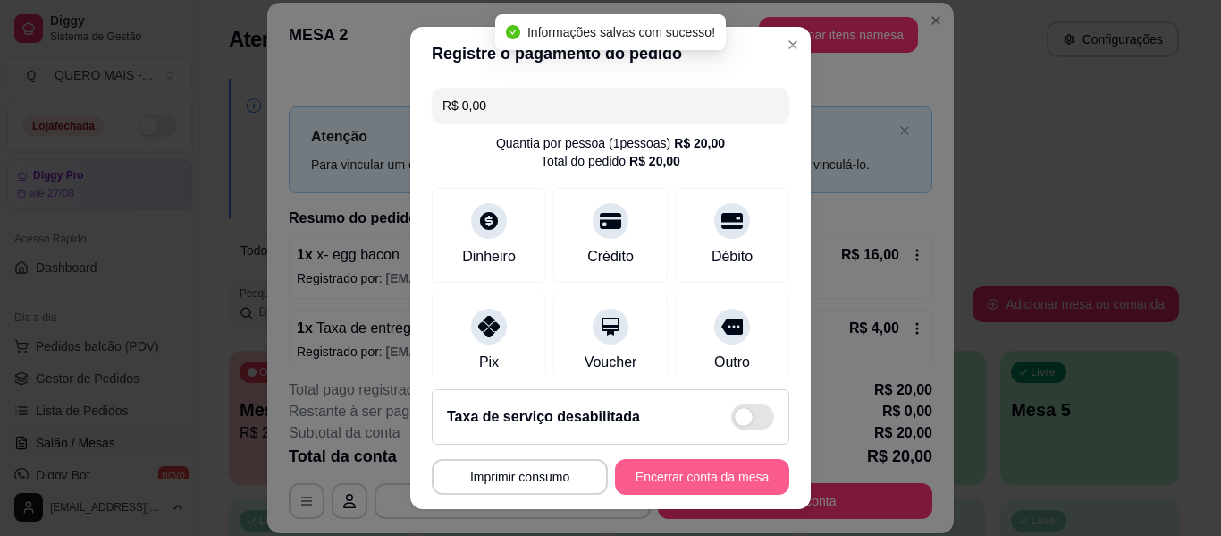
click at [650, 478] on button "Encerrar conta da mesa" at bounding box center [702, 477] width 174 height 36
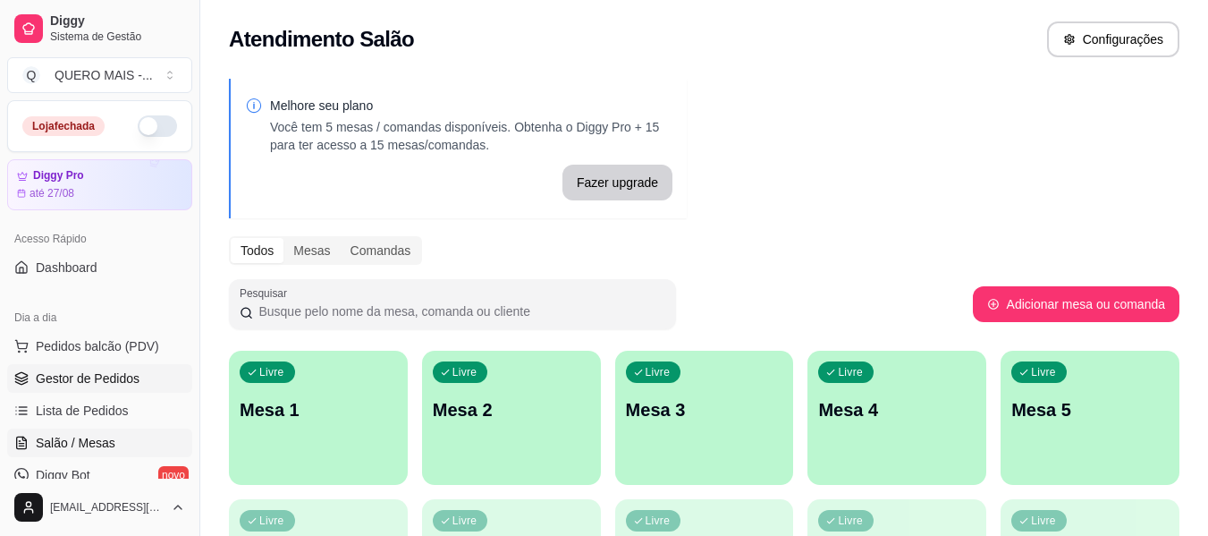
click at [106, 378] on span "Gestor de Pedidos" at bounding box center [88, 378] width 104 height 18
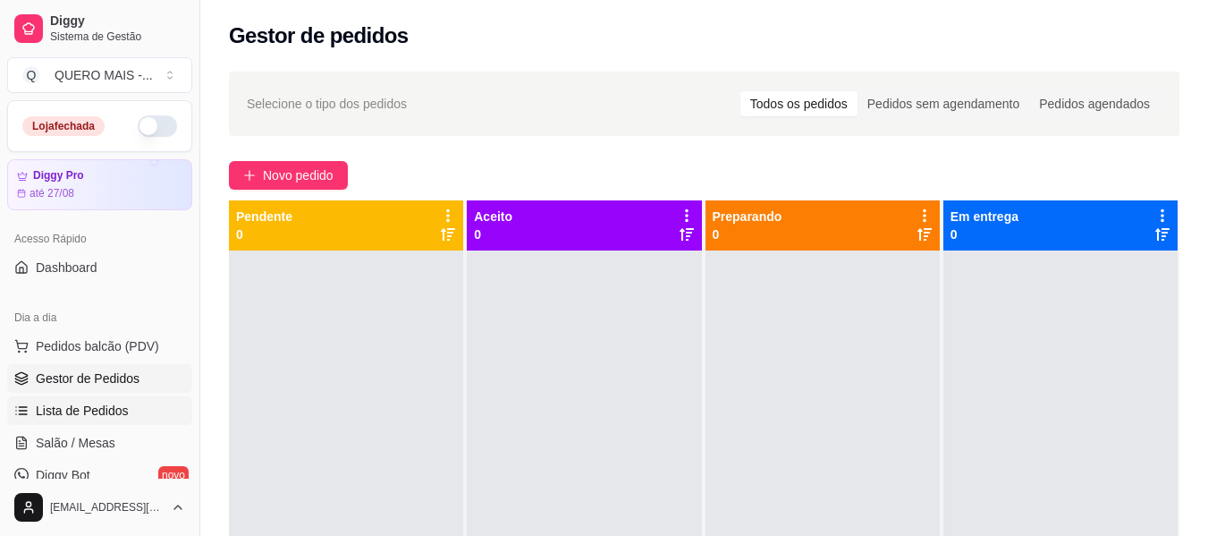
click at [120, 412] on span "Lista de Pedidos" at bounding box center [82, 410] width 93 height 18
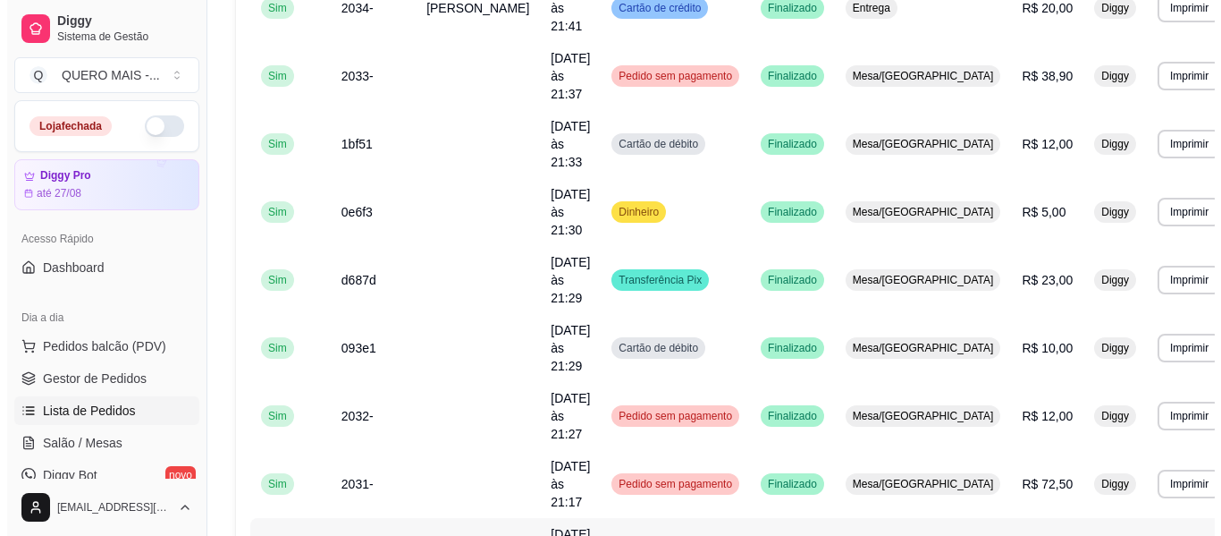
scroll to position [984, 0]
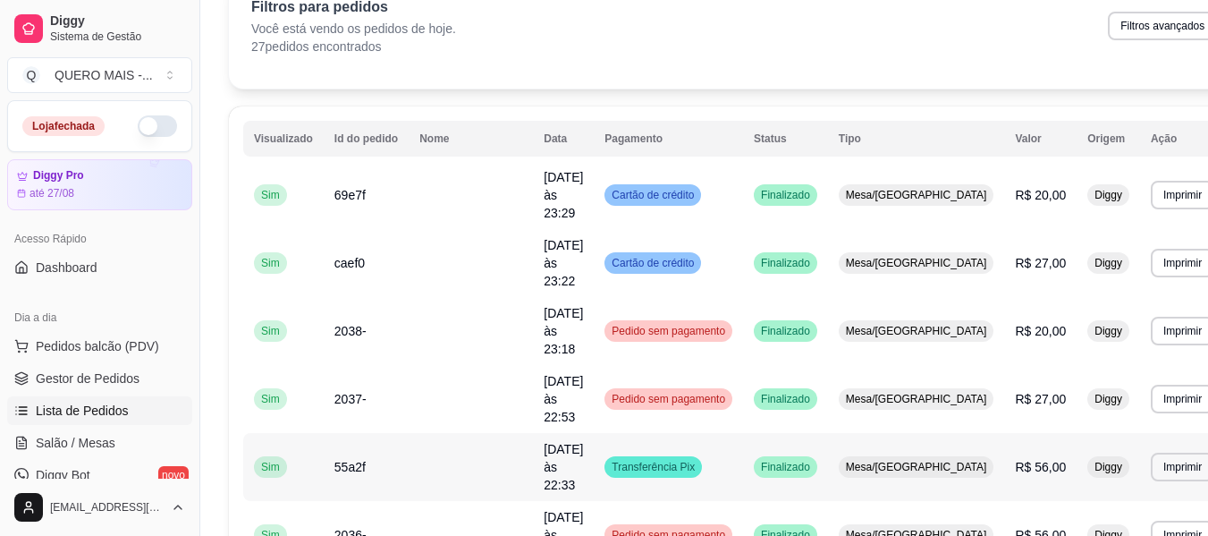
scroll to position [0, 0]
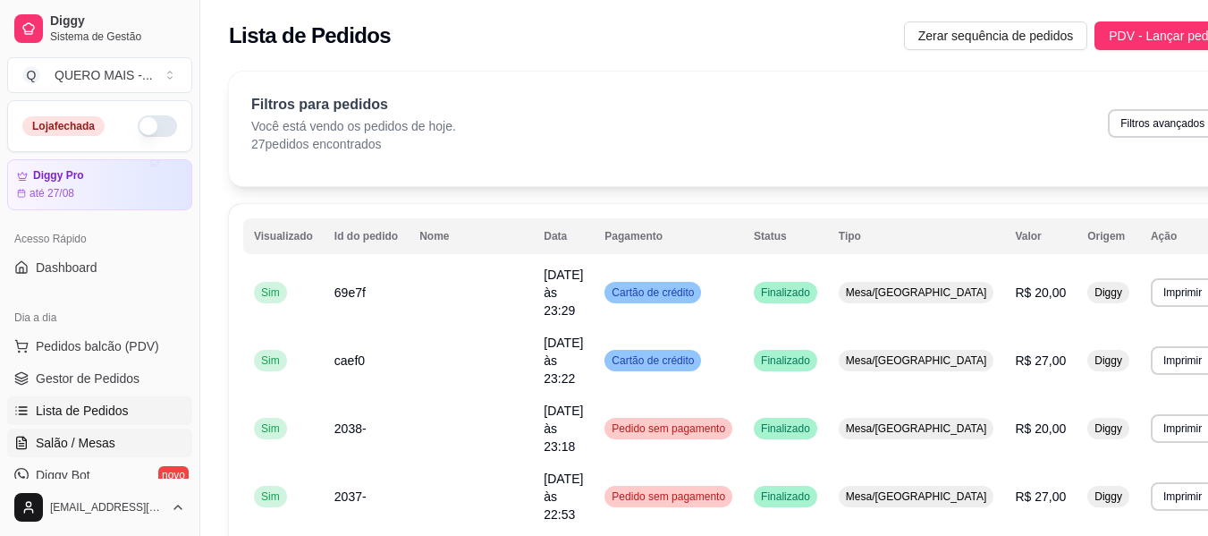
click at [94, 436] on span "Salão / Mesas" at bounding box center [76, 443] width 80 height 18
